Goal: Transaction & Acquisition: Obtain resource

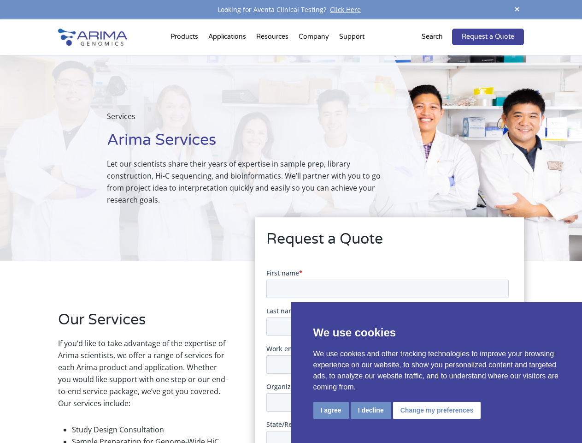
click at [331, 410] on button "I agree" at bounding box center [330, 410] width 35 height 17
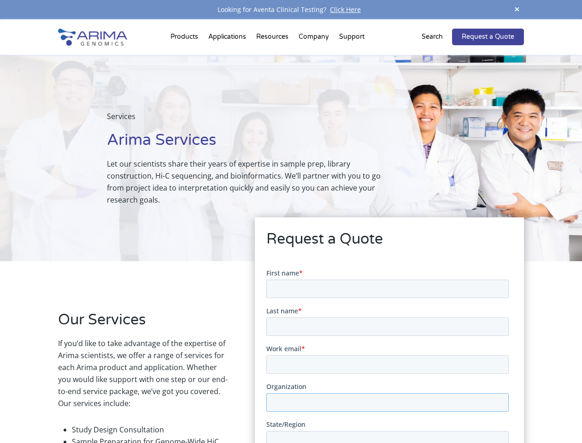
click at [370, 409] on input "Organization" at bounding box center [387, 401] width 243 height 18
click at [435, 409] on input "Organization" at bounding box center [387, 401] width 243 height 18
click at [517, 10] on span at bounding box center [517, 10] width 14 height 12
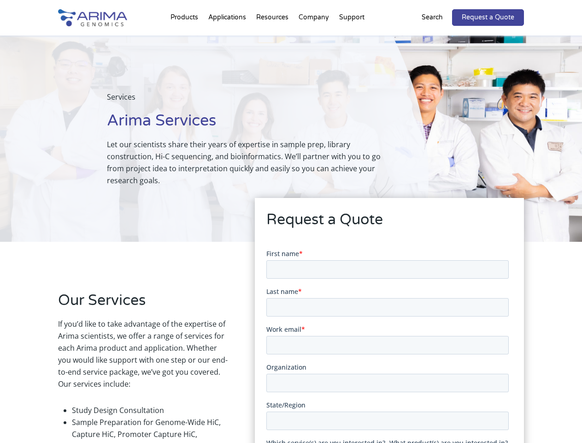
click at [291, 231] on h2 "Request a Quote" at bounding box center [389, 223] width 246 height 28
click at [186, 39] on div "Services Arima Services Let our scientists share their years of expertise in sa…" at bounding box center [214, 138] width 429 height 206
click at [273, 39] on div "Services Arima Services Let our scientists share their years of expertise in sa…" at bounding box center [214, 138] width 429 height 206
click at [314, 39] on div "Services Arima Services Let our scientists share their years of expertise in sa…" at bounding box center [214, 138] width 429 height 206
click at [352, 39] on div "Services Arima Services Let our scientists share their years of expertise in sa…" at bounding box center [214, 138] width 429 height 206
